Goal: Task Accomplishment & Management: Manage account settings

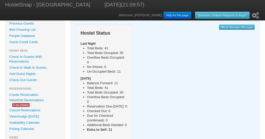
scroll to position [36, 0]
click at [30, 57] on link "Check-In Guests With Reservations" at bounding box center [34, 58] width 59 height 11
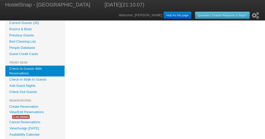
scroll to position [27, 0]
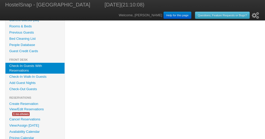
click at [15, 132] on link "Availability Calendar" at bounding box center [34, 132] width 59 height 6
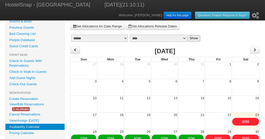
scroll to position [32, 0]
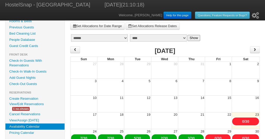
click at [20, 105] on link "View/Edit Reservations" at bounding box center [26, 103] width 42 height 5
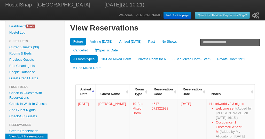
click at [92, 51] on link "Specific Date" at bounding box center [106, 51] width 29 height 8
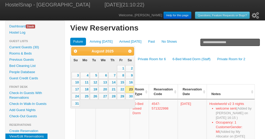
click at [77, 96] on link "24" at bounding box center [76, 96] width 8 height 6
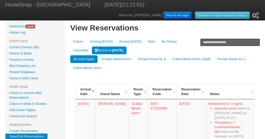
click at [80, 42] on link "Future" at bounding box center [78, 42] width 16 height 8
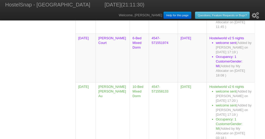
scroll to position [468, 0]
